Goal: Transaction & Acquisition: Purchase product/service

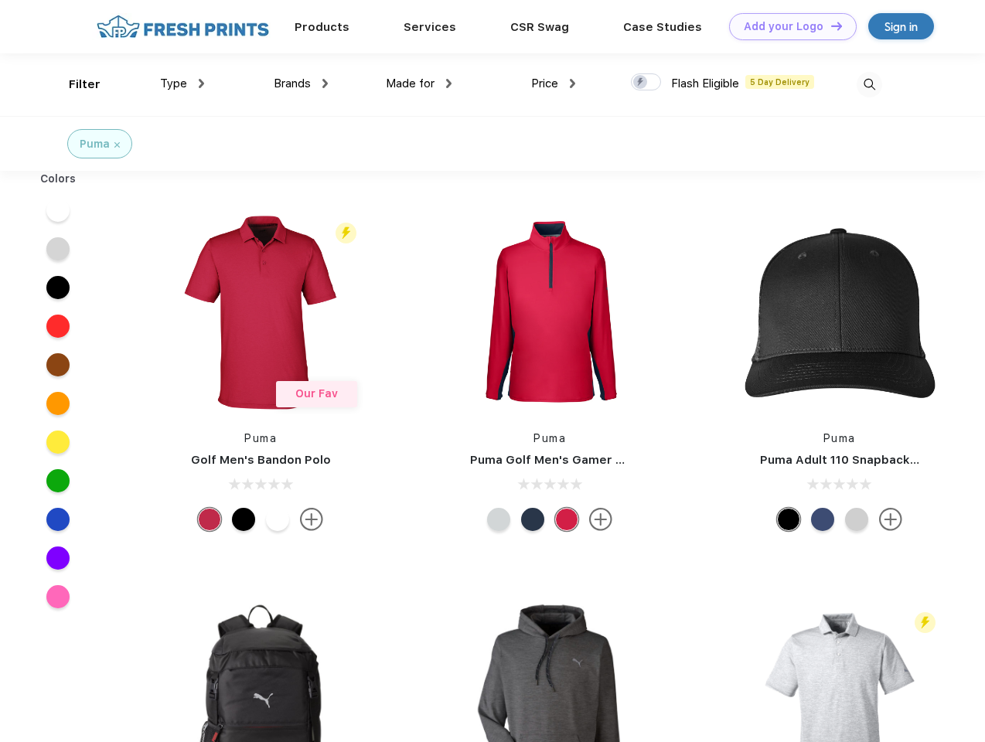
click at [787, 26] on link "Add your Logo Design Tool" at bounding box center [793, 26] width 128 height 27
click at [0, 0] on div "Design Tool" at bounding box center [0, 0] width 0 height 0
click at [829, 26] on link "Add your Logo Design Tool" at bounding box center [793, 26] width 128 height 27
click at [74, 84] on div "Filter" at bounding box center [85, 85] width 32 height 18
click at [182, 83] on span "Type" at bounding box center [173, 84] width 27 height 14
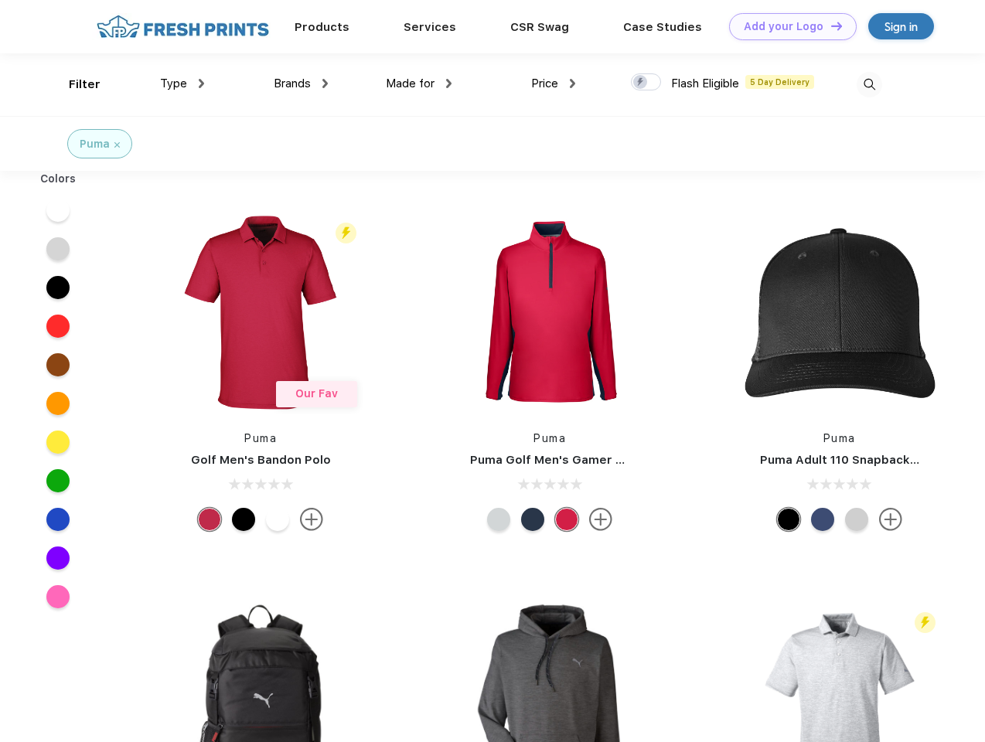
click at [301, 83] on span "Brands" at bounding box center [292, 84] width 37 height 14
click at [419, 83] on span "Made for" at bounding box center [410, 84] width 49 height 14
click at [554, 83] on span "Price" at bounding box center [544, 84] width 27 height 14
click at [646, 83] on div at bounding box center [646, 81] width 30 height 17
click at [641, 83] on input "checkbox" at bounding box center [636, 78] width 10 height 10
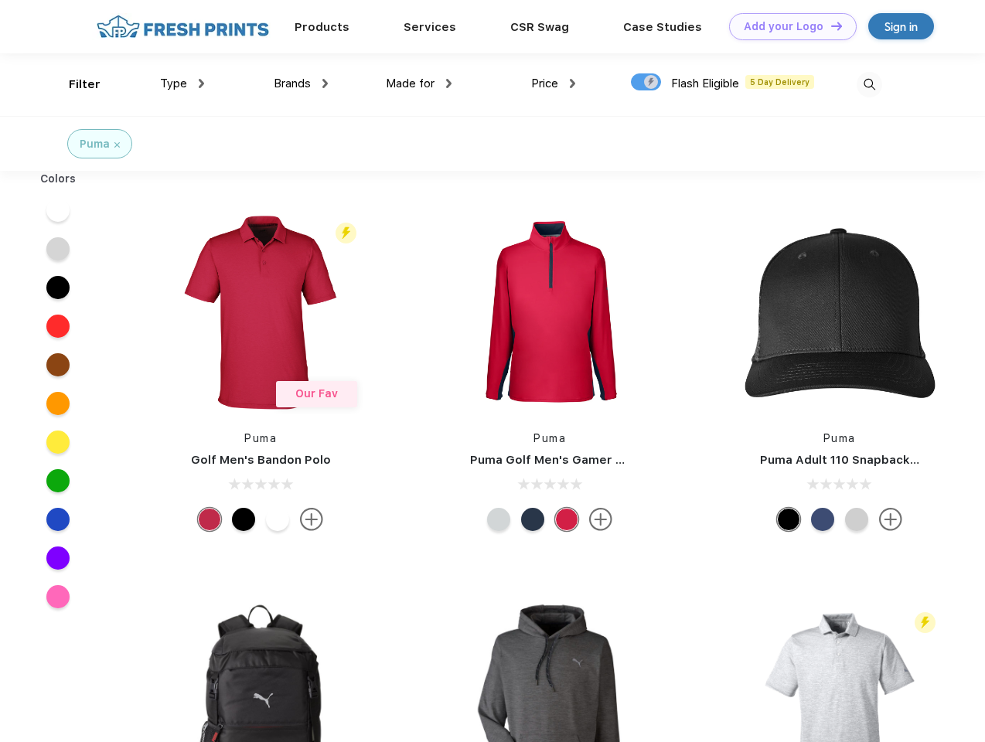
click at [869, 84] on img at bounding box center [870, 85] width 26 height 26
